Goal: Task Accomplishment & Management: Use online tool/utility

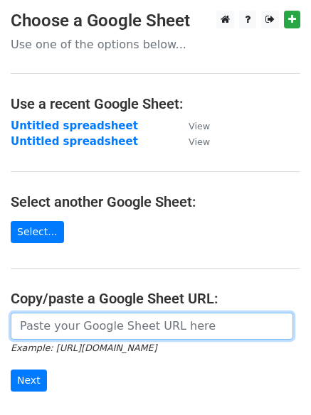
click at [52, 322] on input "url" at bounding box center [152, 326] width 282 height 27
paste input "[EMAIL_ADDRESS][DOMAIN_NAME] [EMAIL_ADDRESS][DOMAIN_NAME] [EMAIL_ADDRESS][DOMAI…"
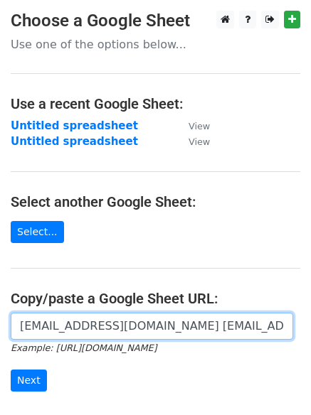
scroll to position [0, 4679]
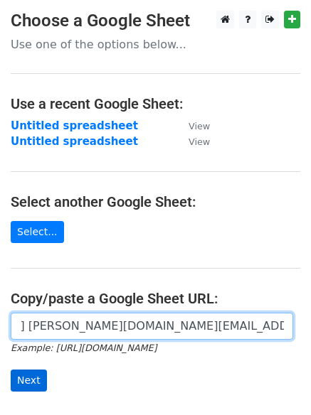
type input "[EMAIL_ADDRESS][DOMAIN_NAME] [EMAIL_ADDRESS][DOMAIN_NAME] [EMAIL_ADDRESS][DOMAI…"
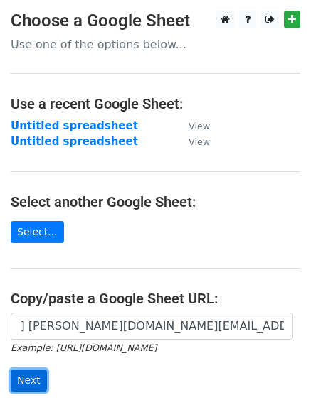
scroll to position [0, 0]
click at [18, 378] on input "Next" at bounding box center [29, 381] width 36 height 22
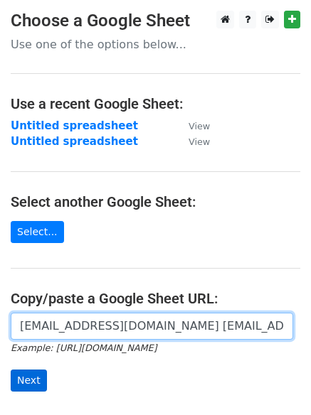
scroll to position [0, 4679]
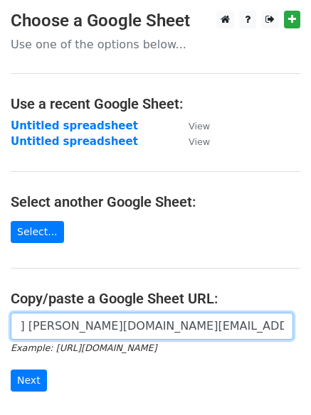
click at [62, 334] on input "[EMAIL_ADDRESS][DOMAIN_NAME] [EMAIL_ADDRESS][DOMAIN_NAME] [EMAIL_ADDRESS][DOMAI…" at bounding box center [152, 326] width 282 height 27
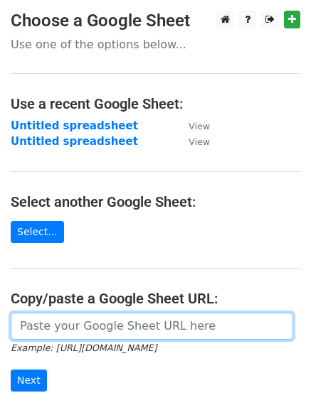
scroll to position [0, 0]
paste input "[URL][DOMAIN_NAME]"
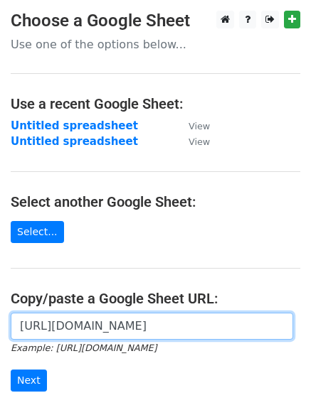
scroll to position [0, 311]
type input "[URL][DOMAIN_NAME]"
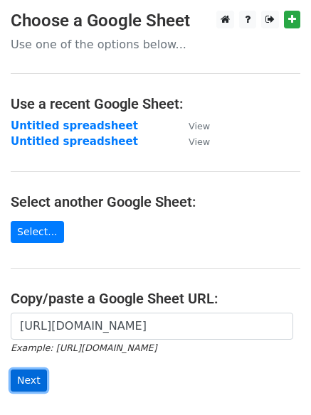
scroll to position [0, 0]
click at [36, 374] on input "Next" at bounding box center [29, 381] width 36 height 22
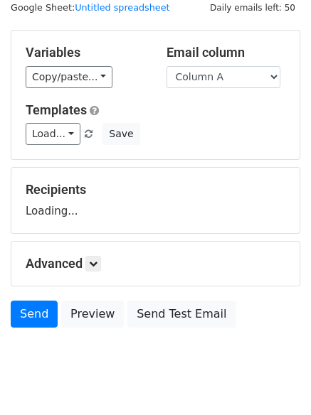
scroll to position [71, 0]
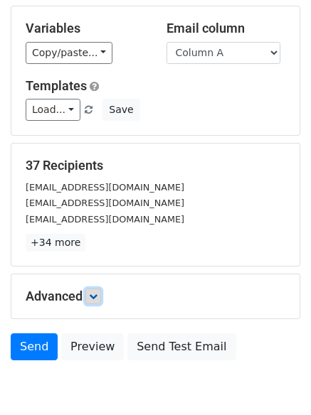
click at [96, 304] on link at bounding box center [93, 297] width 16 height 16
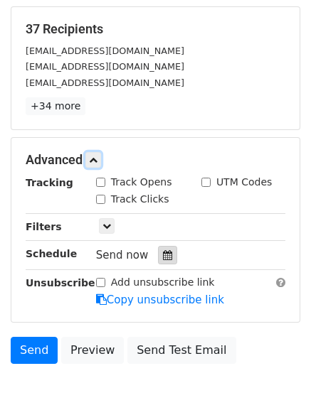
scroll to position [213, 0]
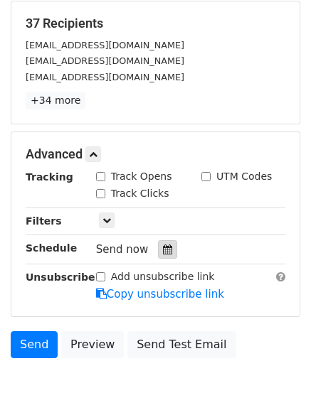
click at [164, 250] on icon at bounding box center [167, 250] width 9 height 10
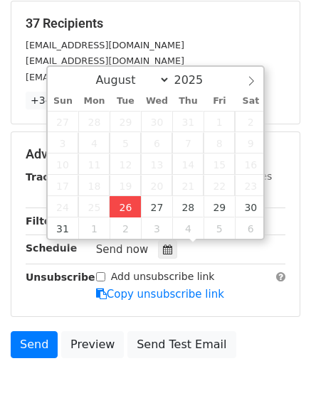
type input "2025-08-26 12:00"
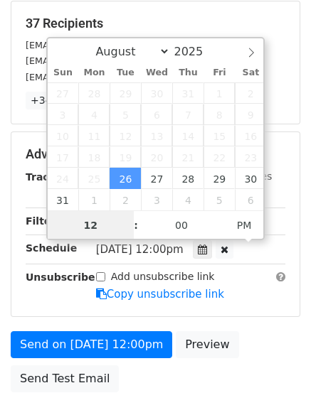
scroll to position [1, 0]
type input "01"
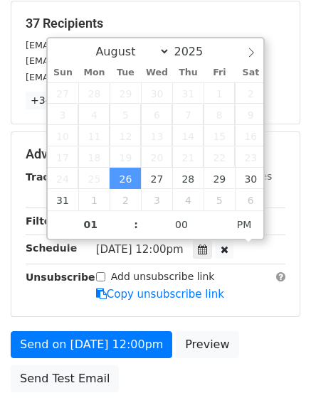
type input "2025-08-26 13:00"
click at [240, 314] on div "Advanced Tracking Track Opens UTM Codes Track Clicks Filters Only include sprea…" at bounding box center [155, 224] width 288 height 184
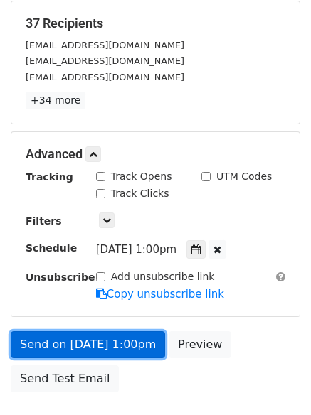
click at [128, 338] on link "Send on Aug 26 at 1:00pm" at bounding box center [88, 344] width 154 height 27
